Goal: Find specific page/section: Find specific page/section

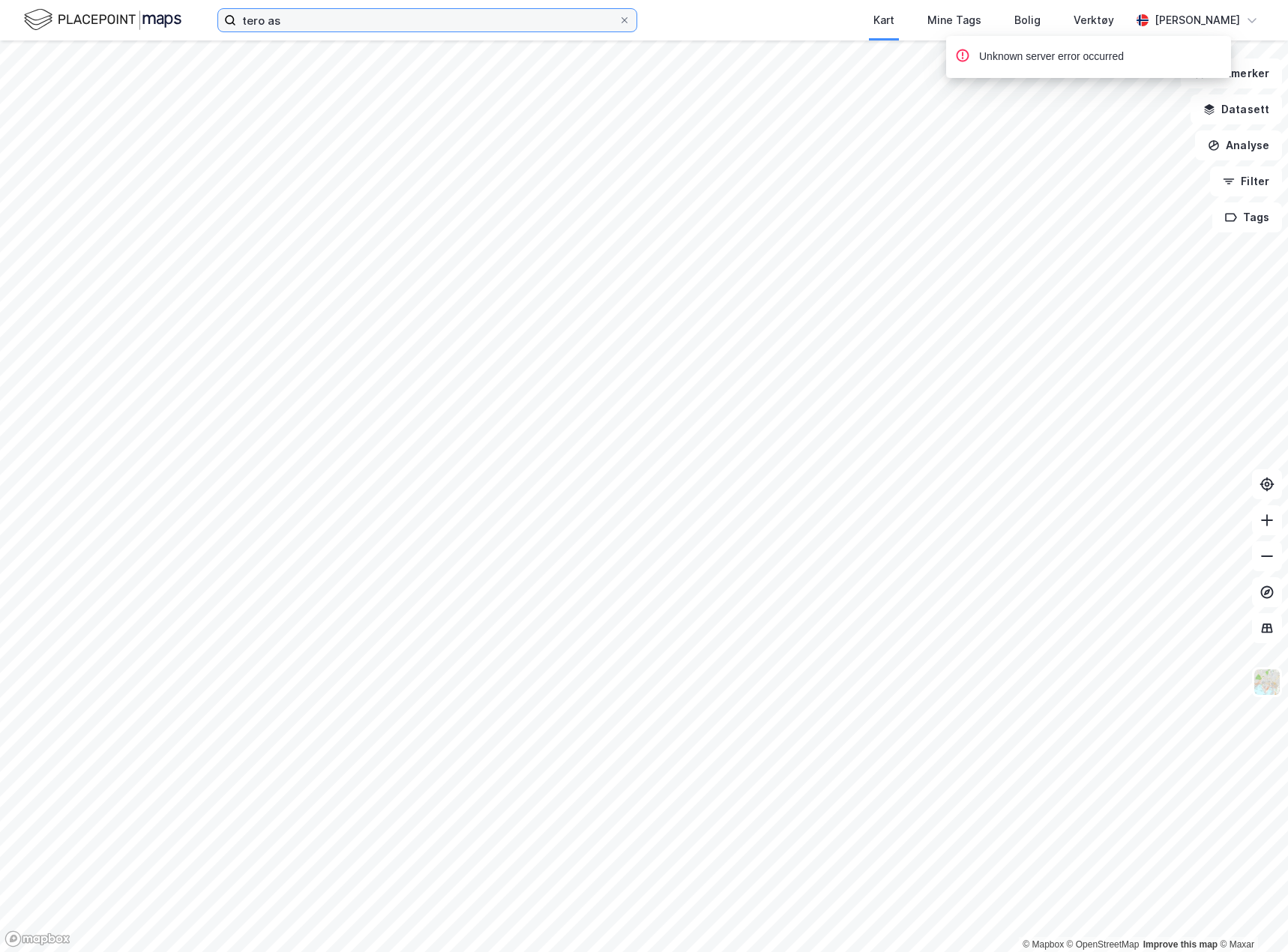
click at [328, 15] on input "tero as" at bounding box center [427, 20] width 382 height 23
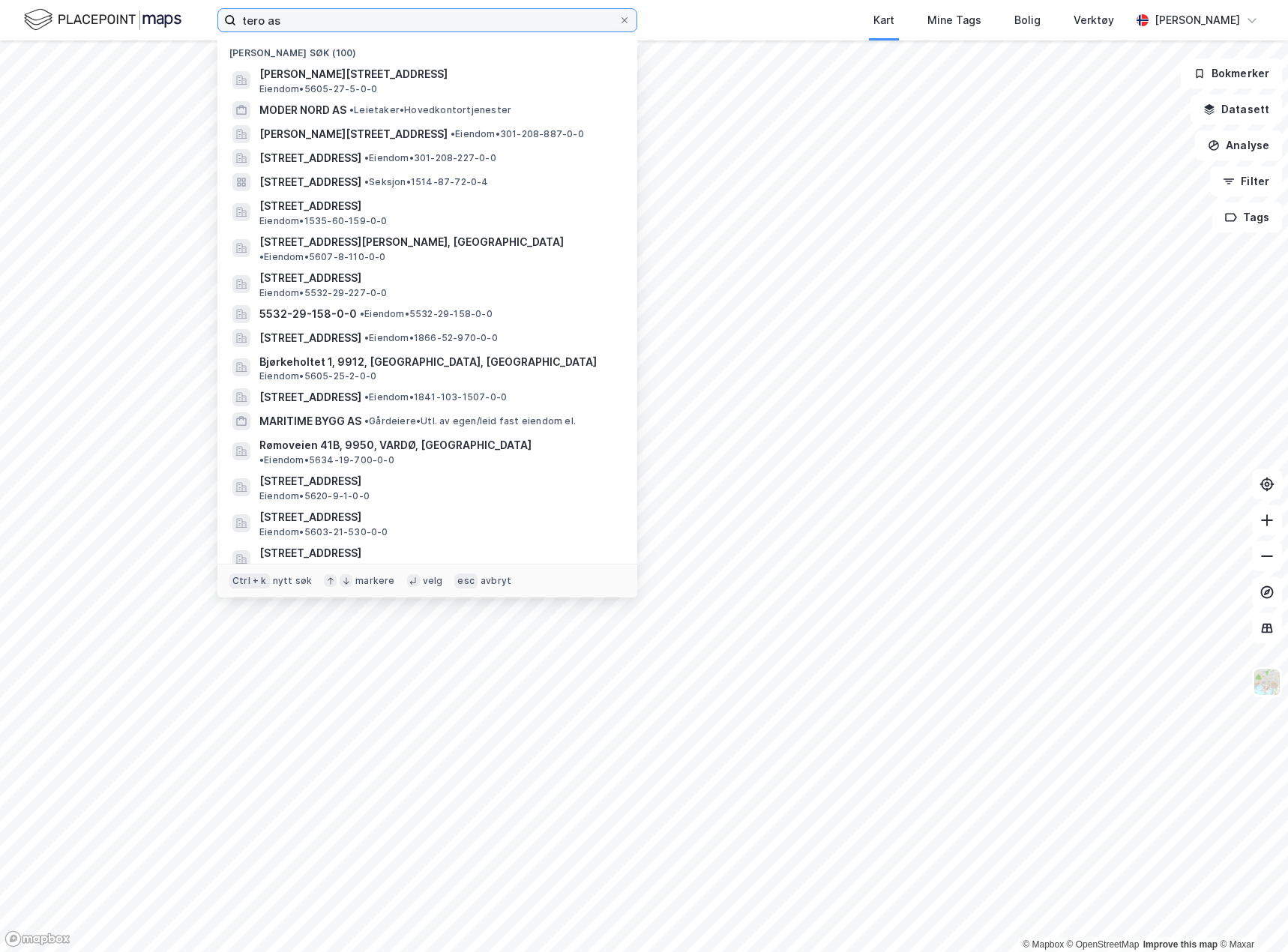
click at [328, 15] on input "tero as" at bounding box center [427, 20] width 382 height 23
click at [165, 20] on img at bounding box center [103, 20] width 158 height 26
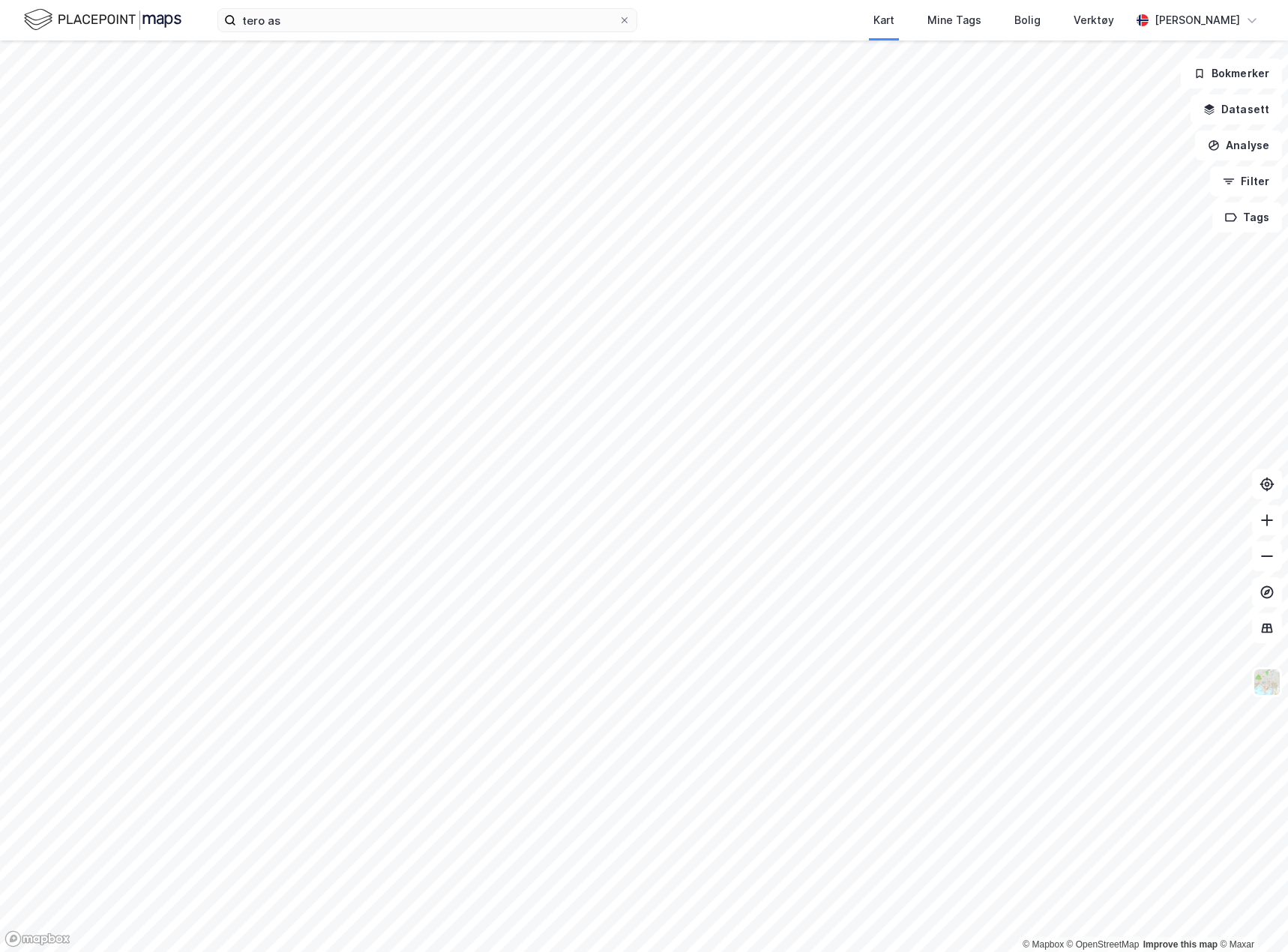
click at [144, 17] on img at bounding box center [103, 20] width 158 height 26
click at [296, 32] on label "tero as" at bounding box center [427, 20] width 420 height 24
click at [296, 32] on input "tero as" at bounding box center [427, 20] width 382 height 23
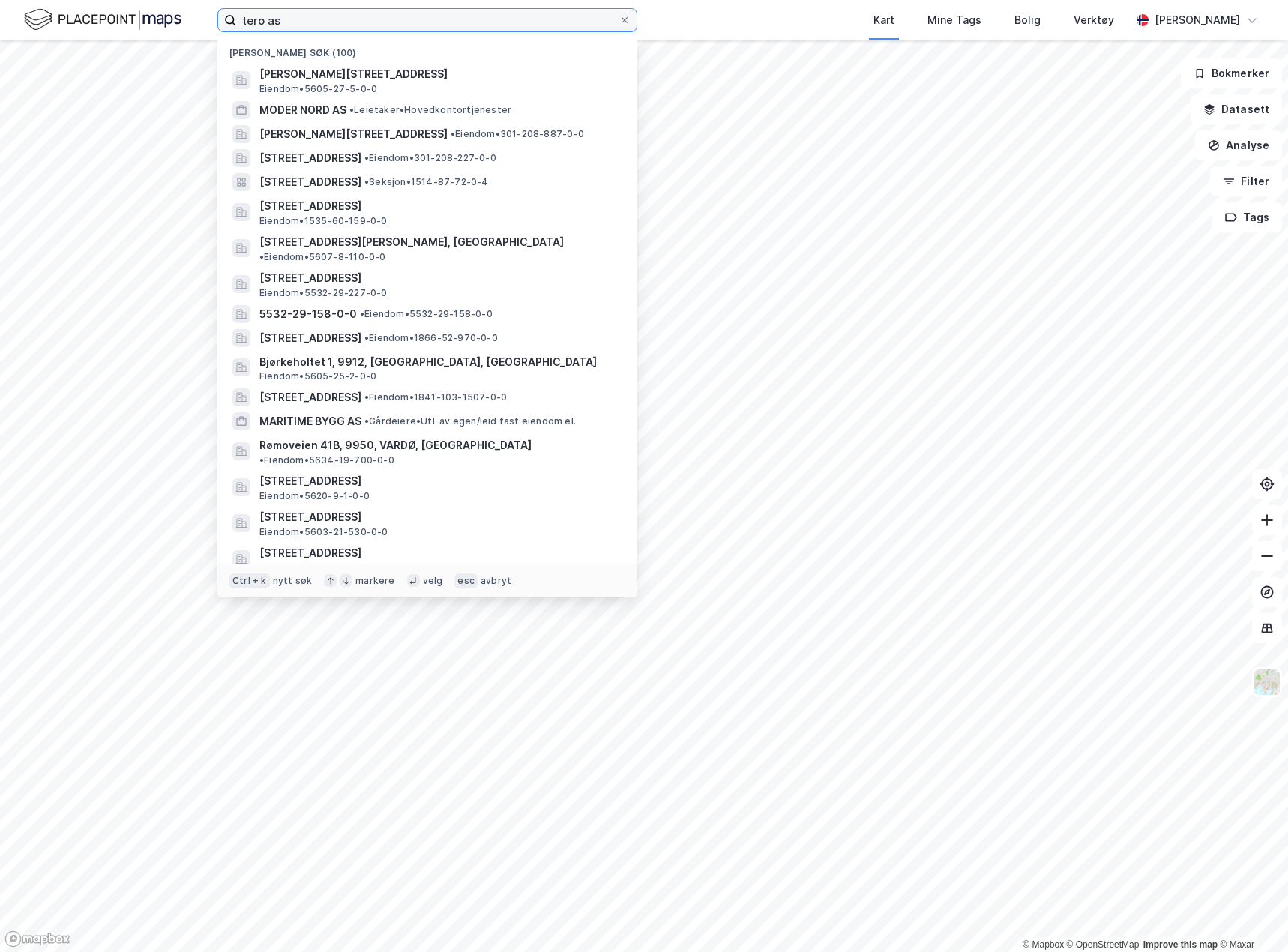
click at [298, 23] on input "tero as" at bounding box center [427, 20] width 382 height 23
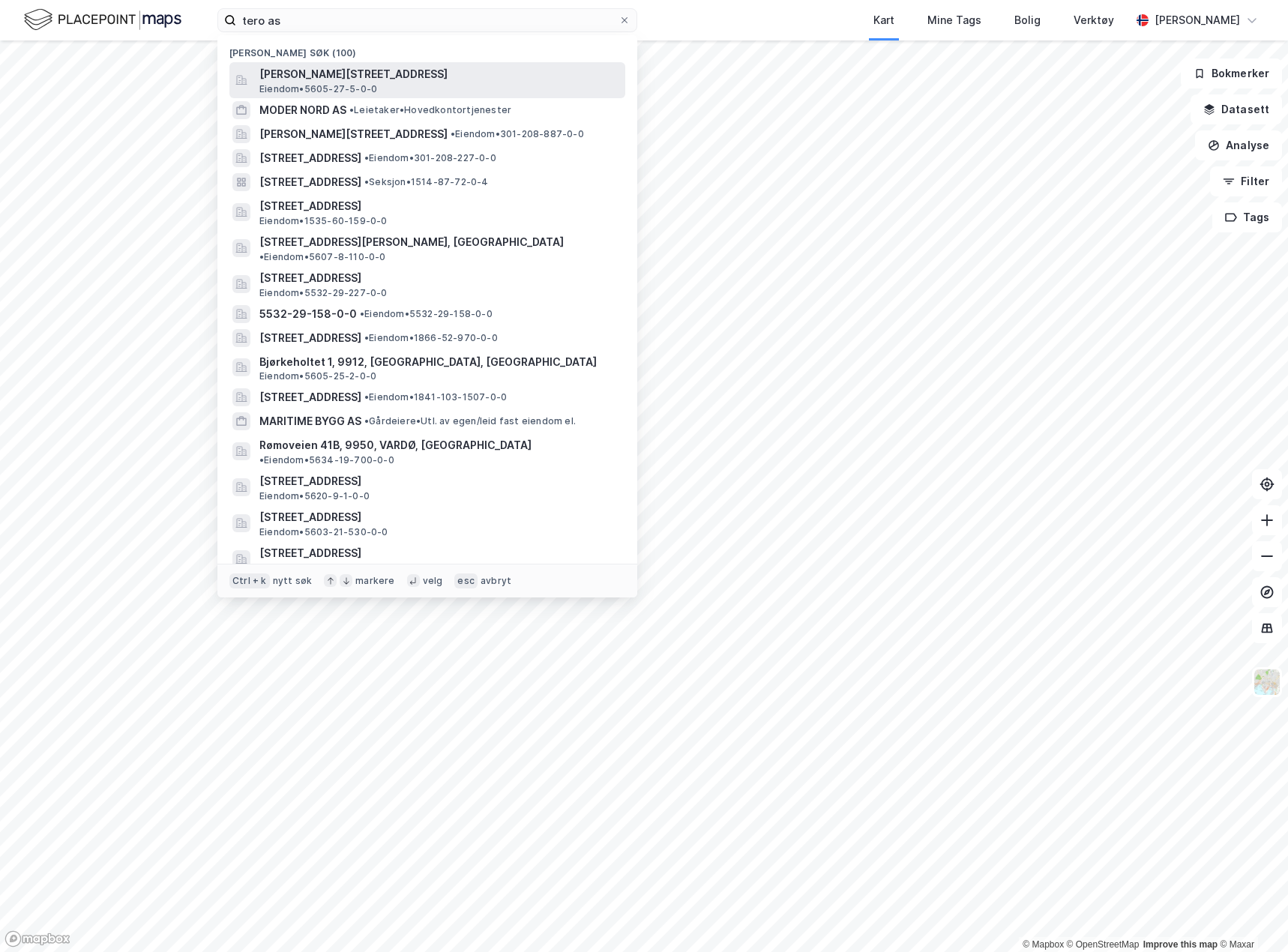
click at [351, 81] on span "[PERSON_NAME][STREET_ADDRESS]" at bounding box center [439, 74] width 360 height 18
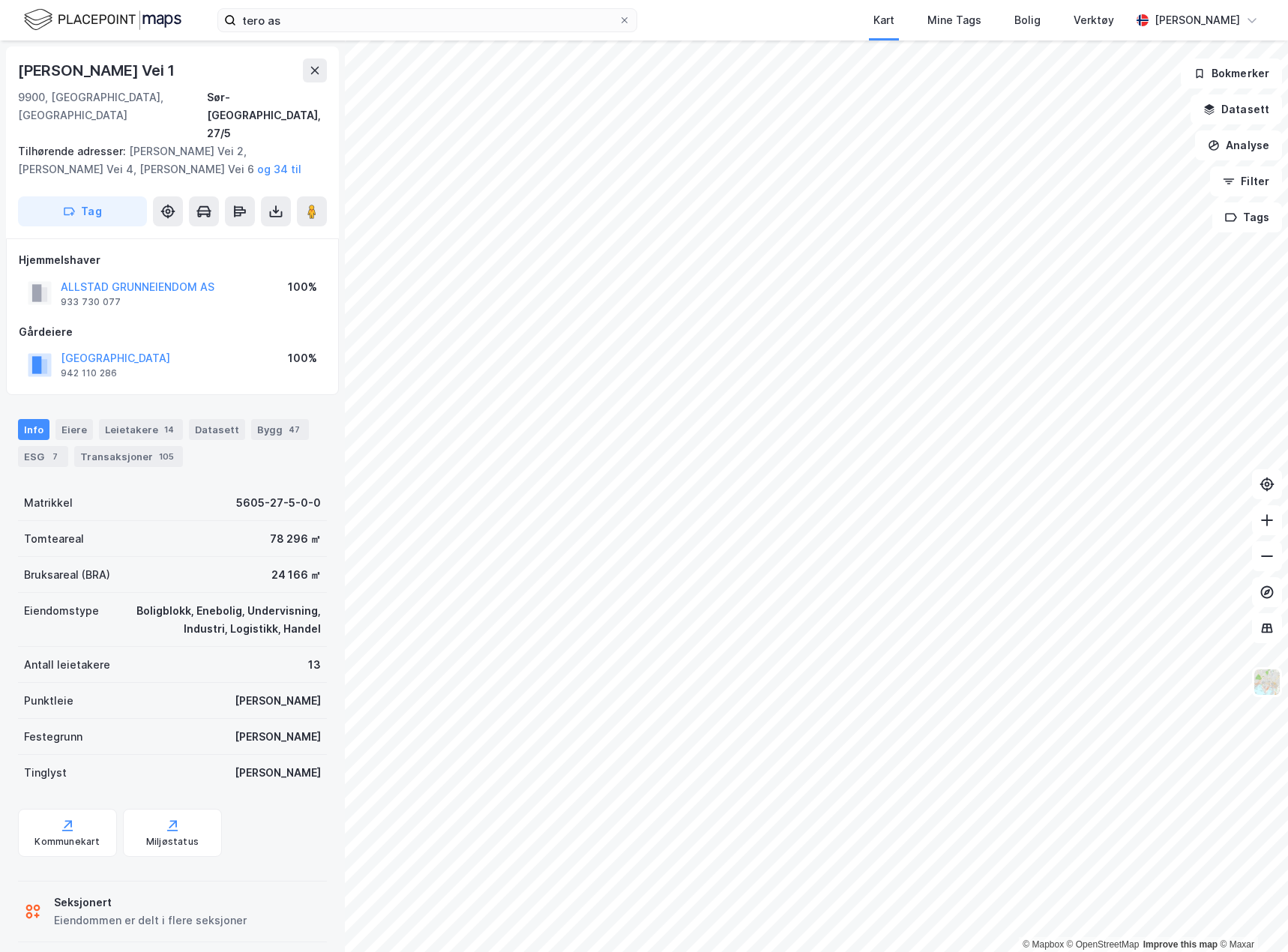
click at [147, 17] on img at bounding box center [103, 20] width 158 height 26
